Goal: Task Accomplishment & Management: Manage account settings

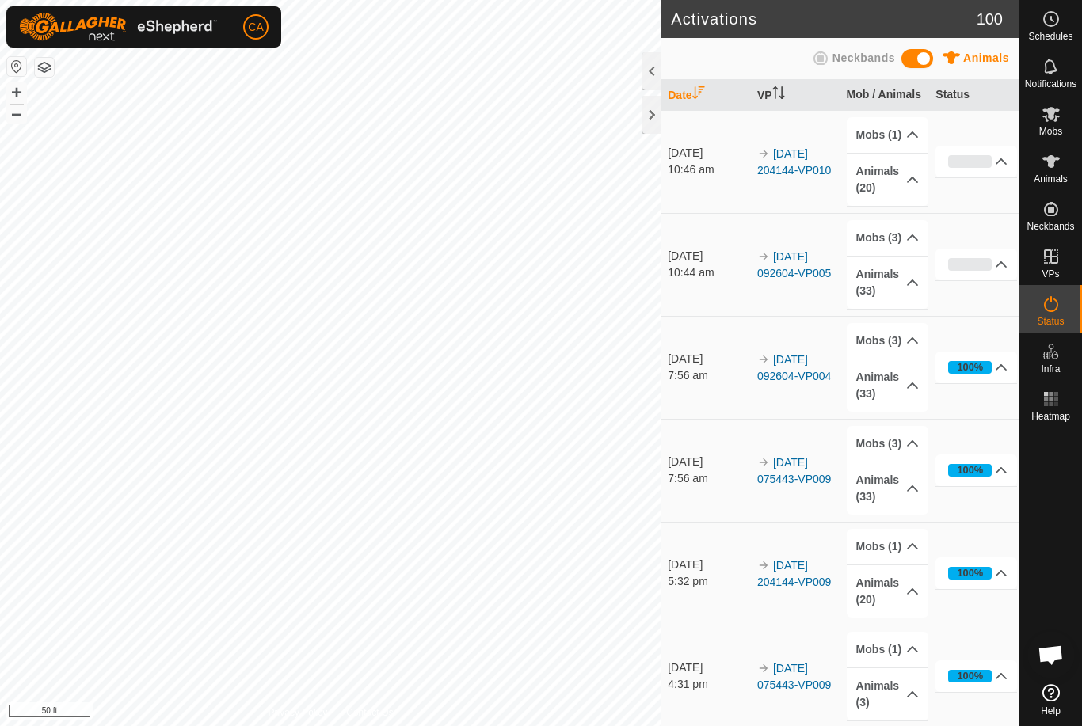
click at [646, 123] on div at bounding box center [651, 115] width 19 height 38
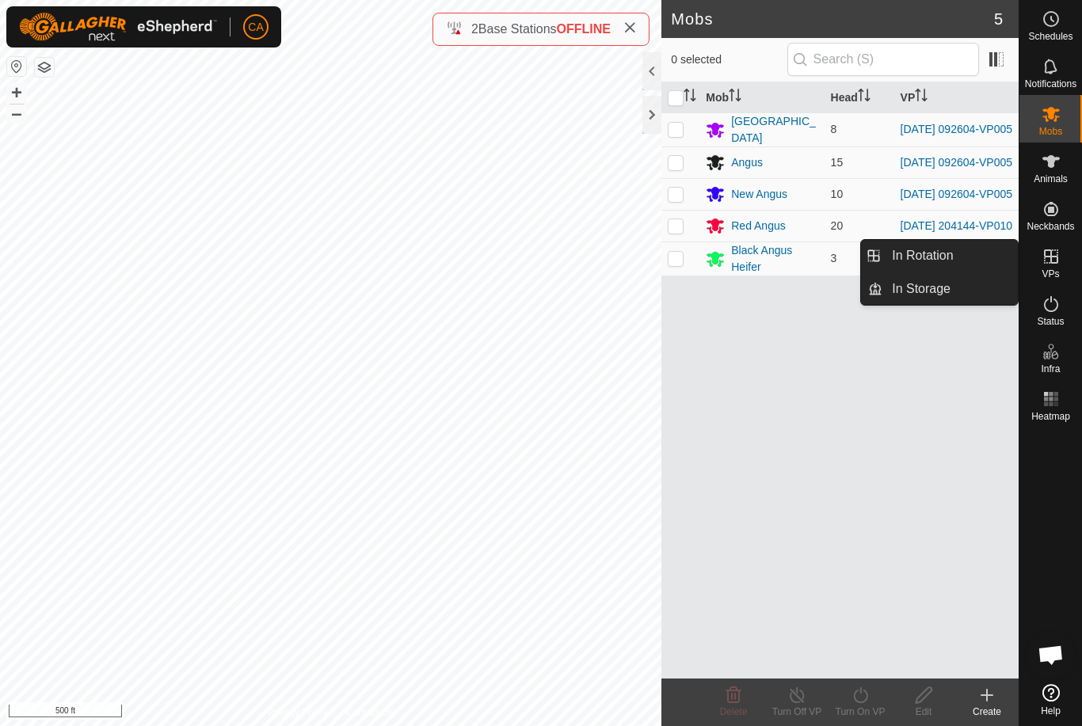
click at [922, 256] on span "In Rotation" at bounding box center [922, 255] width 61 height 19
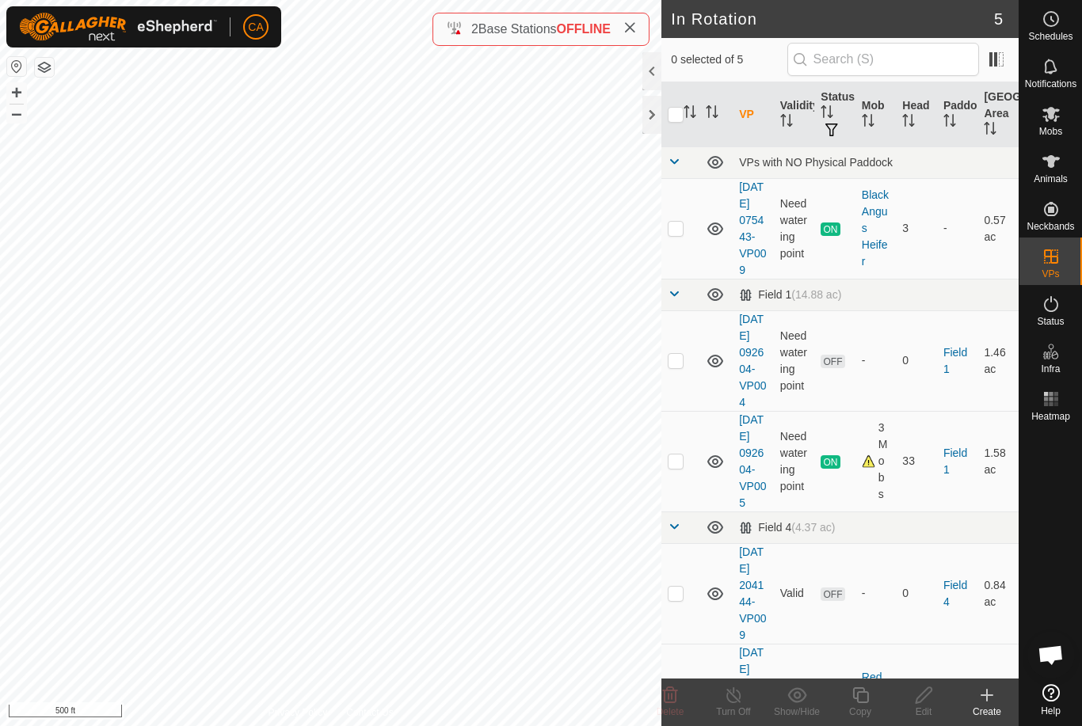
click at [686, 393] on td at bounding box center [680, 361] width 38 height 101
click at [678, 702] on icon at bounding box center [670, 695] width 19 height 19
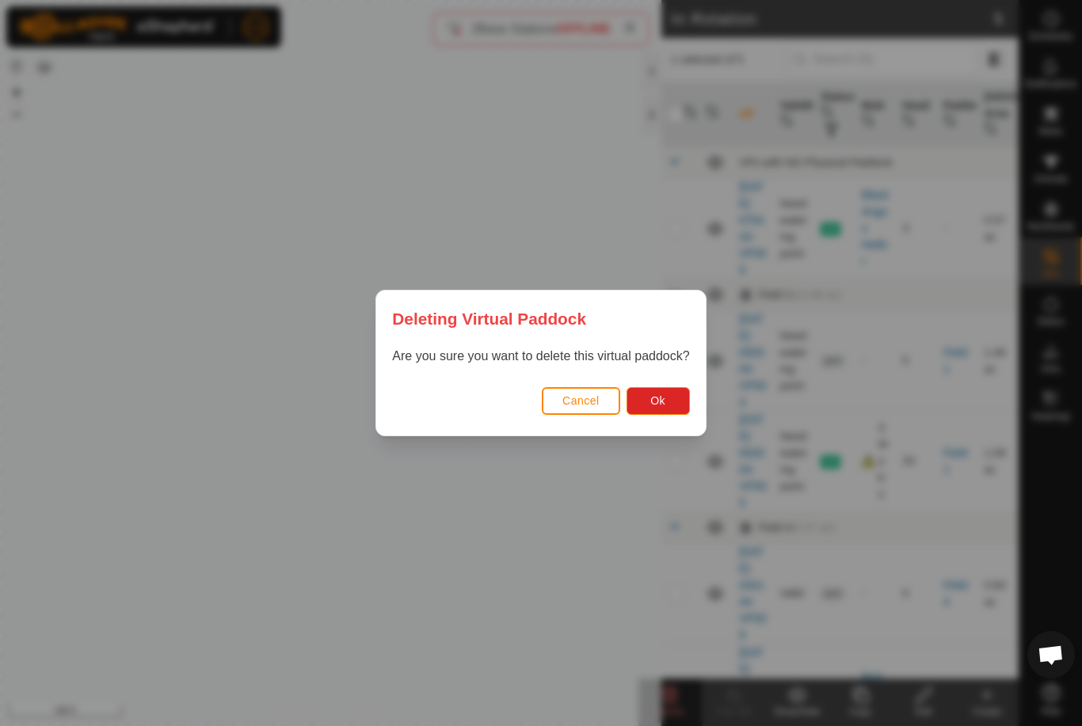
click at [669, 402] on button "Ok" at bounding box center [658, 401] width 63 height 28
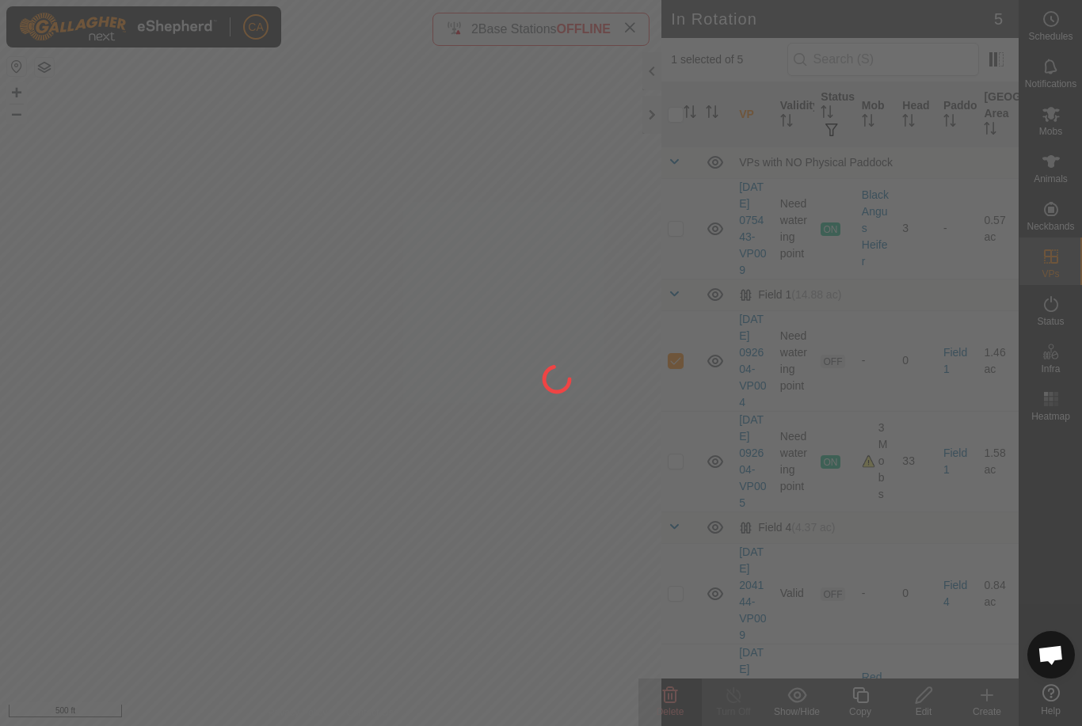
checkbox input "false"
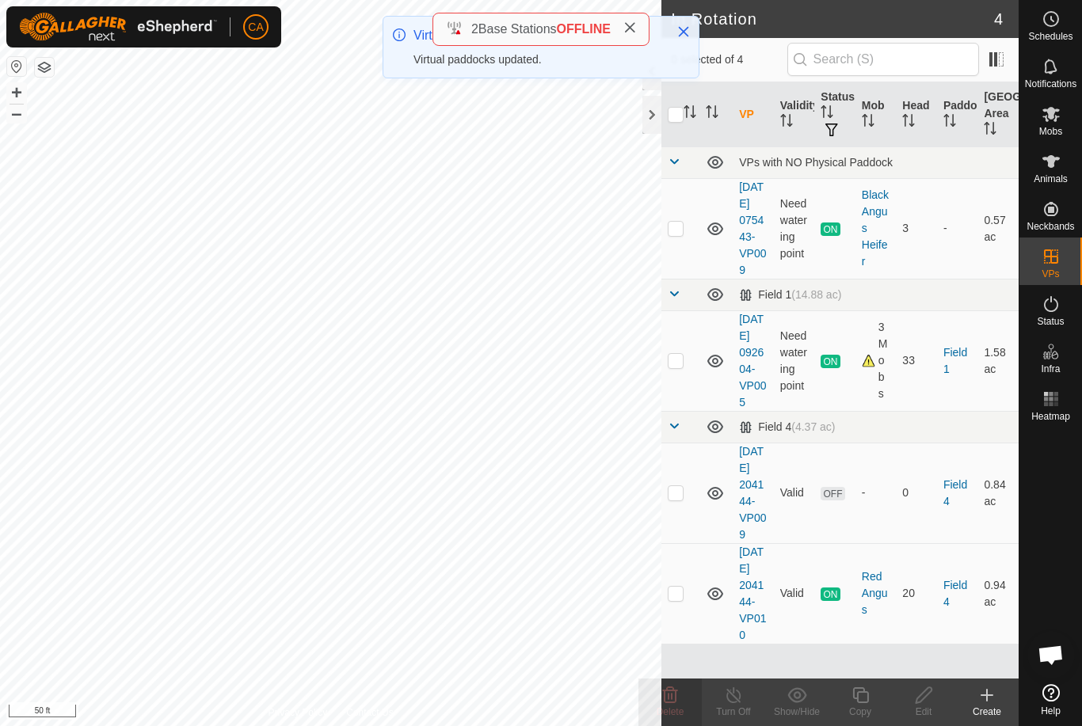
click at [673, 543] on td at bounding box center [680, 493] width 38 height 101
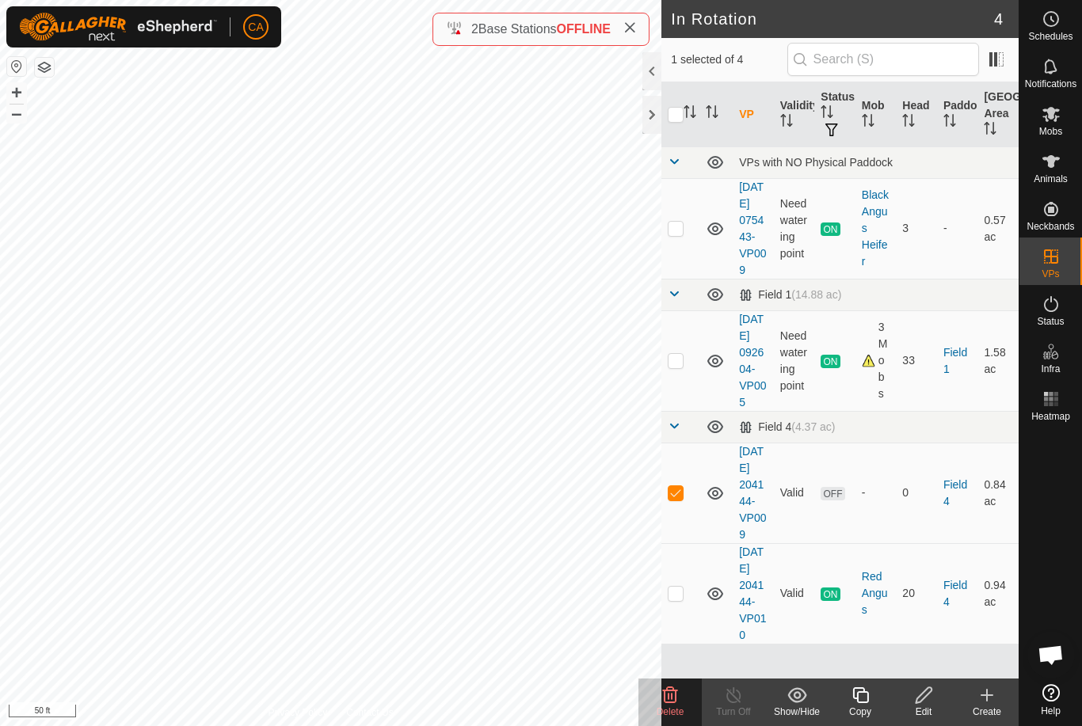
click at [673, 703] on icon at bounding box center [670, 696] width 15 height 16
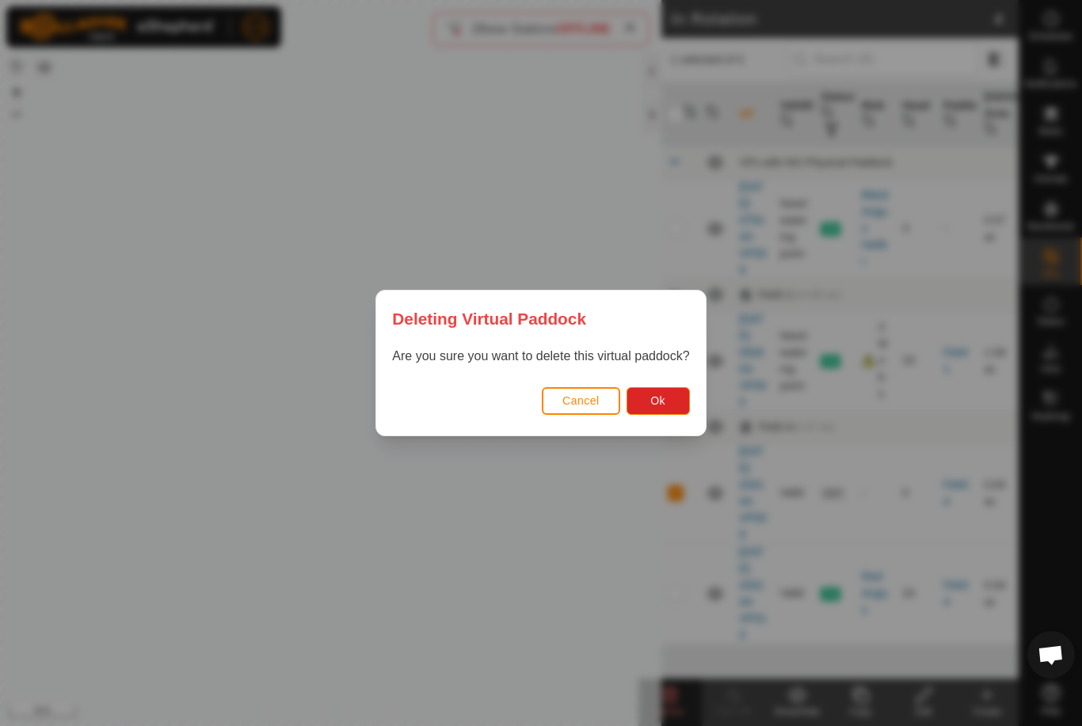
click at [671, 413] on button "Ok" at bounding box center [658, 401] width 63 height 28
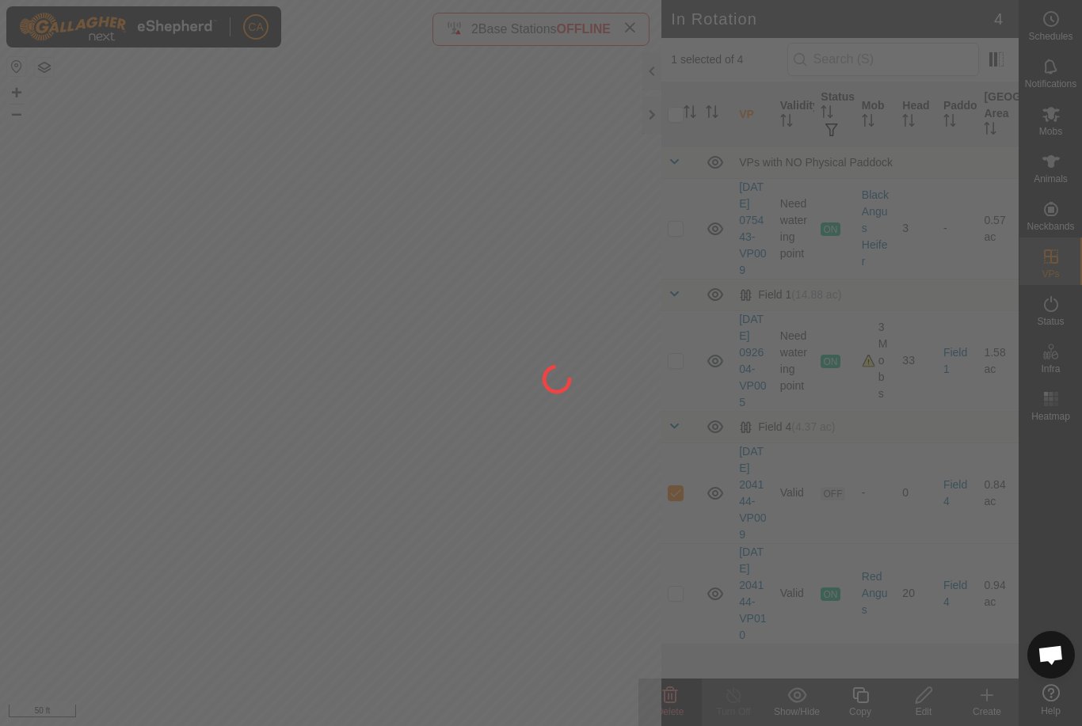
checkbox input "false"
